Goal: Information Seeking & Learning: Learn about a topic

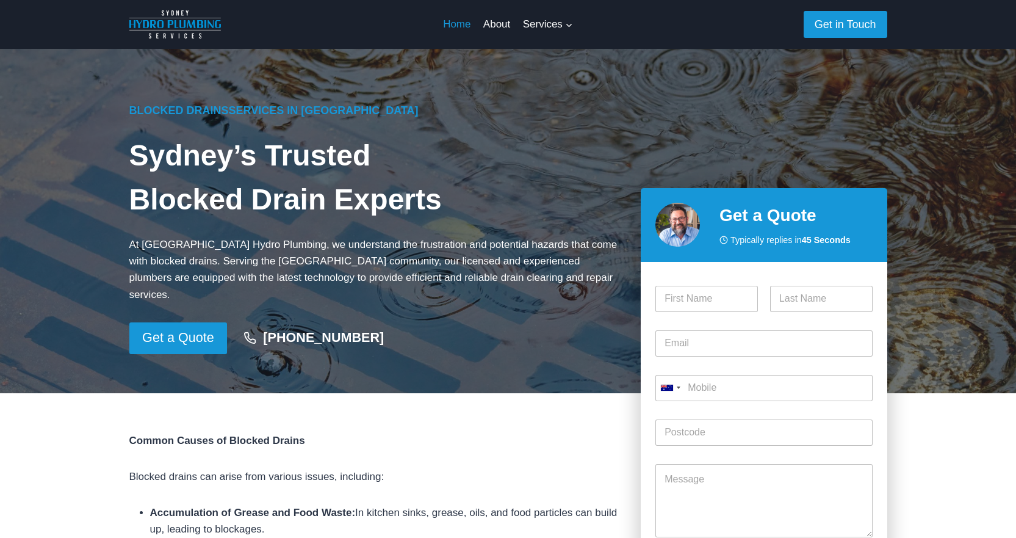
click at [464, 23] on link "Home" at bounding box center [457, 24] width 40 height 29
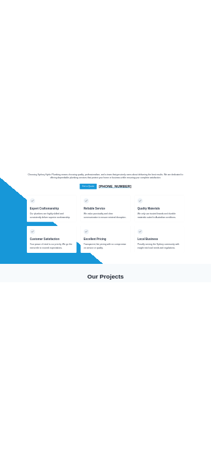
scroll to position [1465, 0]
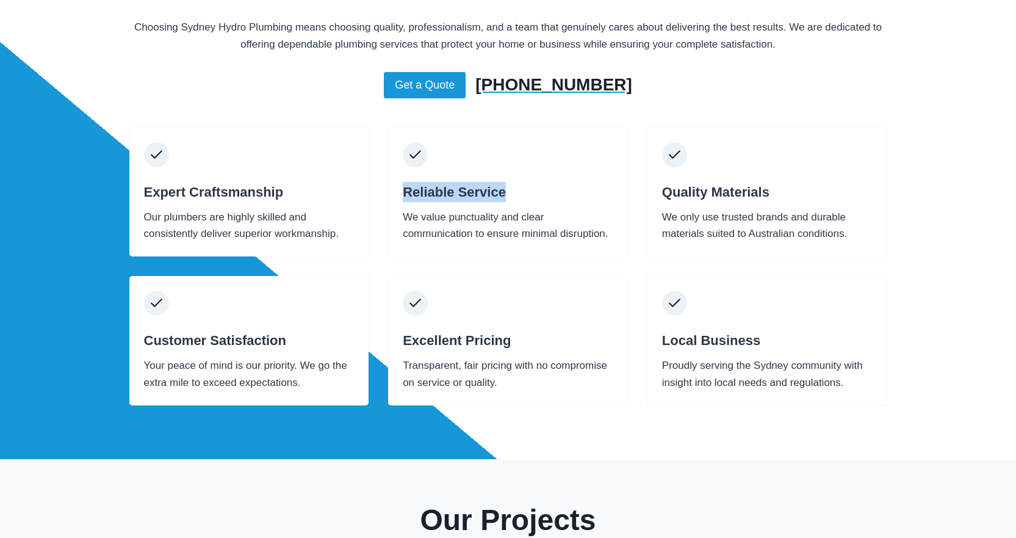
drag, startPoint x: 406, startPoint y: 174, endPoint x: 536, endPoint y: 178, distance: 129.4
click at [536, 182] on h4 "Reliable Service" at bounding box center [508, 192] width 211 height 20
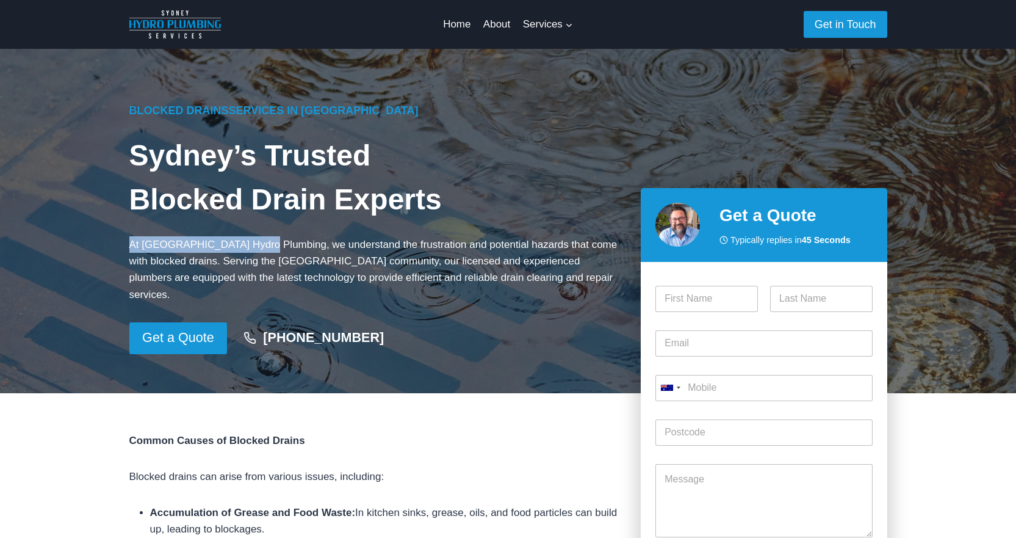
drag, startPoint x: 132, startPoint y: 245, endPoint x: 260, endPoint y: 249, distance: 128.2
click at [260, 249] on p "At Sydney Hydro Plumbing, we understand the frustration and potential hazards t…" at bounding box center [375, 269] width 492 height 67
